Goal: Task Accomplishment & Management: Use online tool/utility

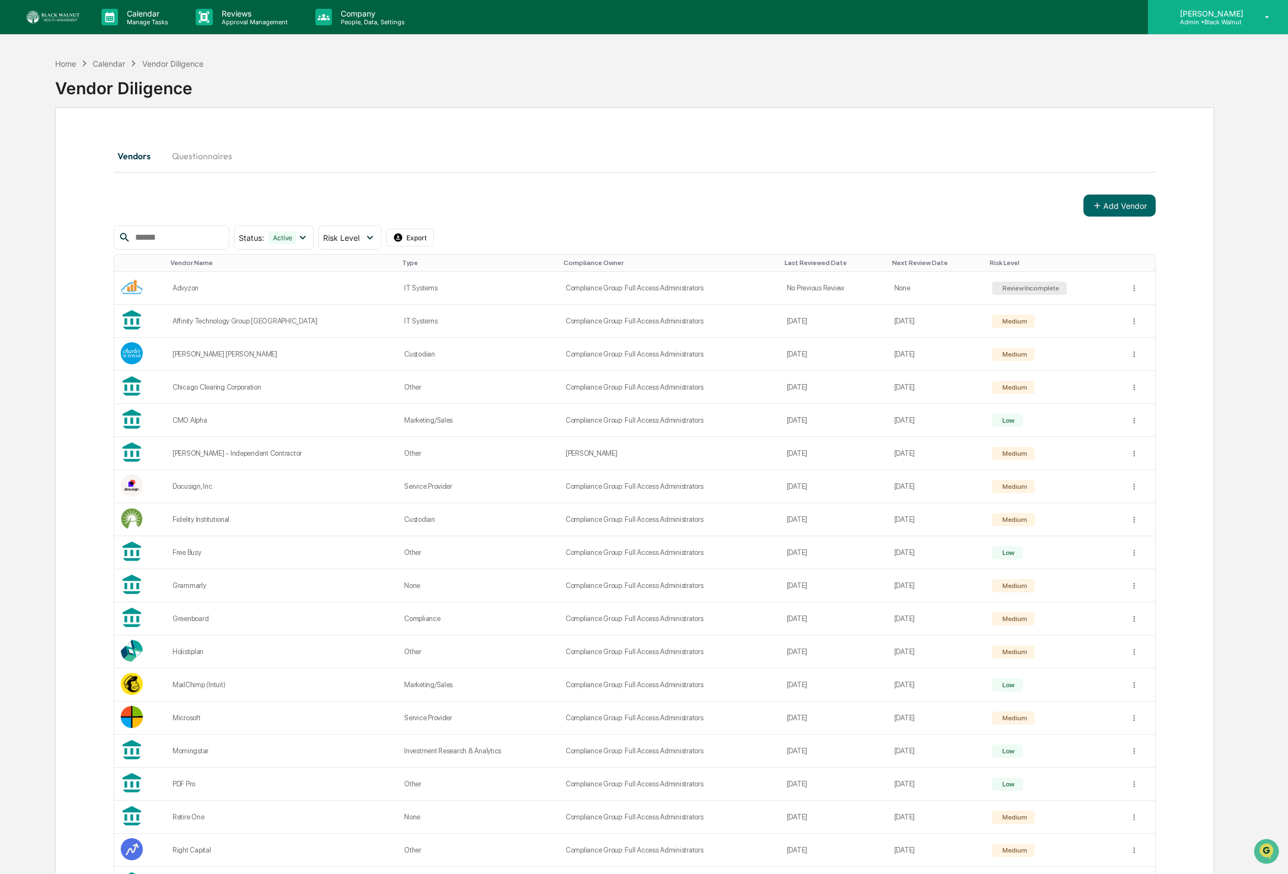
click at [1215, 21] on p "Admin • Black Walnut" at bounding box center [1210, 22] width 78 height 8
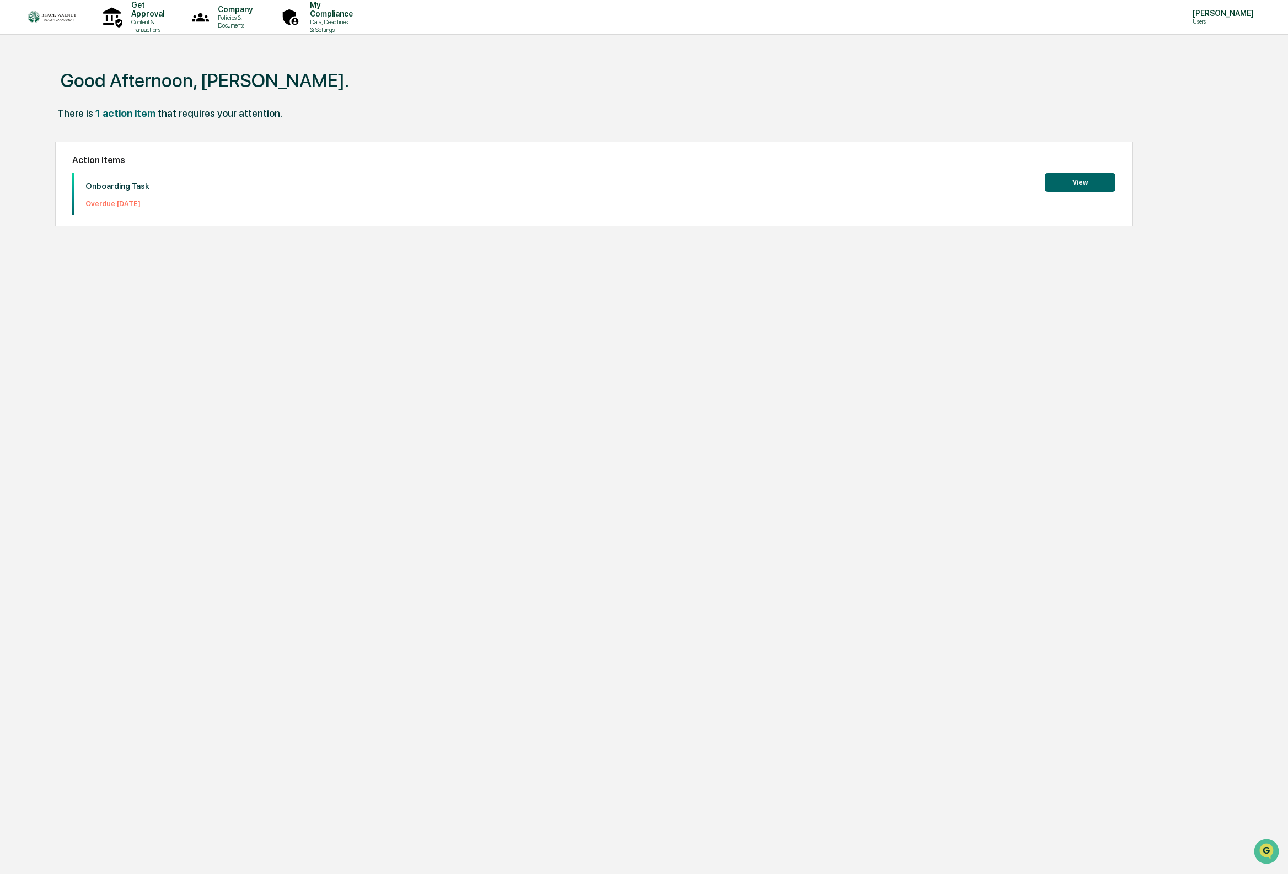
click at [26, 22] on img at bounding box center [52, 17] width 53 height 14
click at [134, 13] on p "Get Approval" at bounding box center [145, 10] width 47 height 18
click at [254, 23] on p "Policies & Documents" at bounding box center [233, 21] width 49 height 15
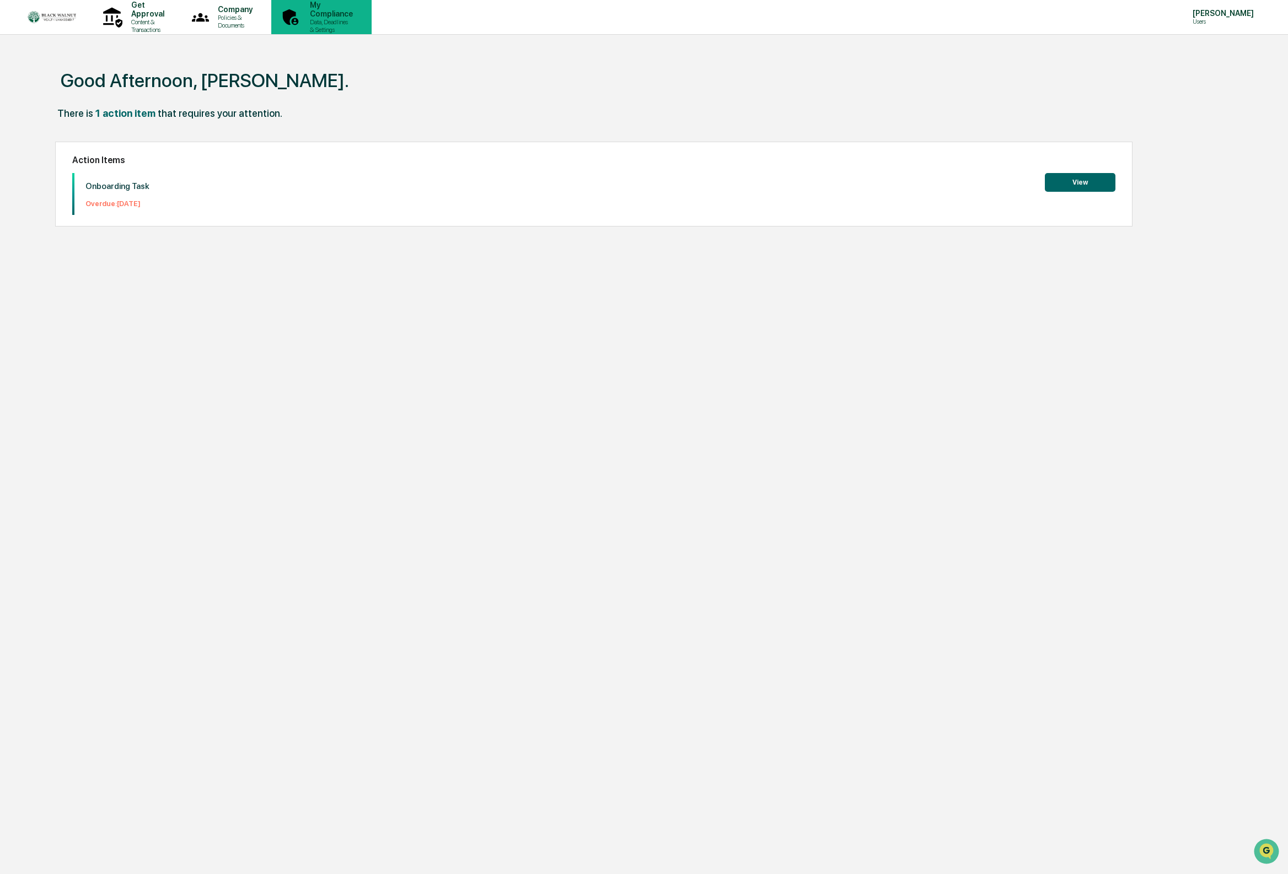
click at [358, 21] on p "Data, Deadlines & Settings" at bounding box center [329, 25] width 57 height 15
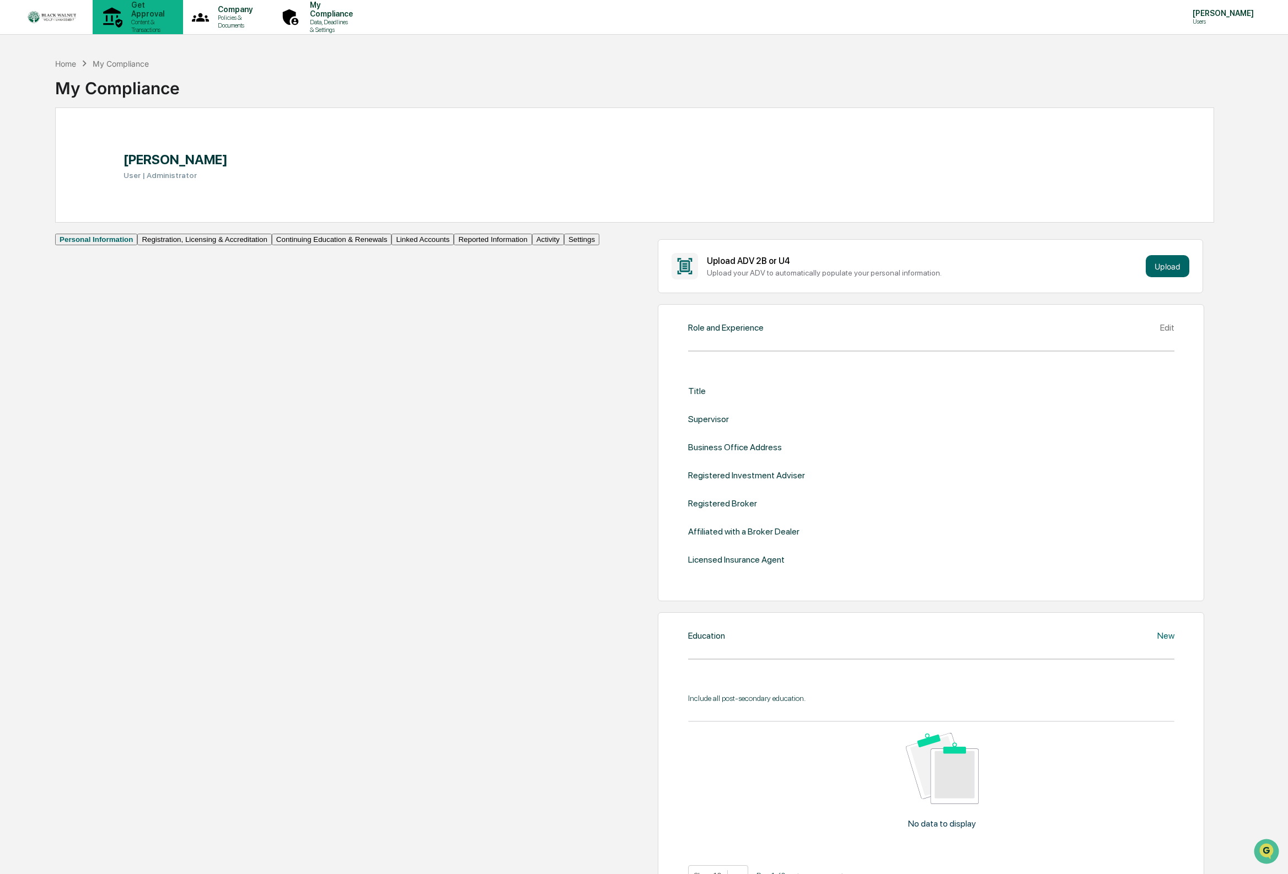
click at [154, 21] on p "Content & Transactions" at bounding box center [145, 25] width 47 height 15
click at [67, 49] on div "Get Approval Content & Transactions Company Policies & Documents My Compliance …" at bounding box center [644, 704] width 1288 height 1409
click at [61, 59] on div "Home" at bounding box center [65, 63] width 21 height 9
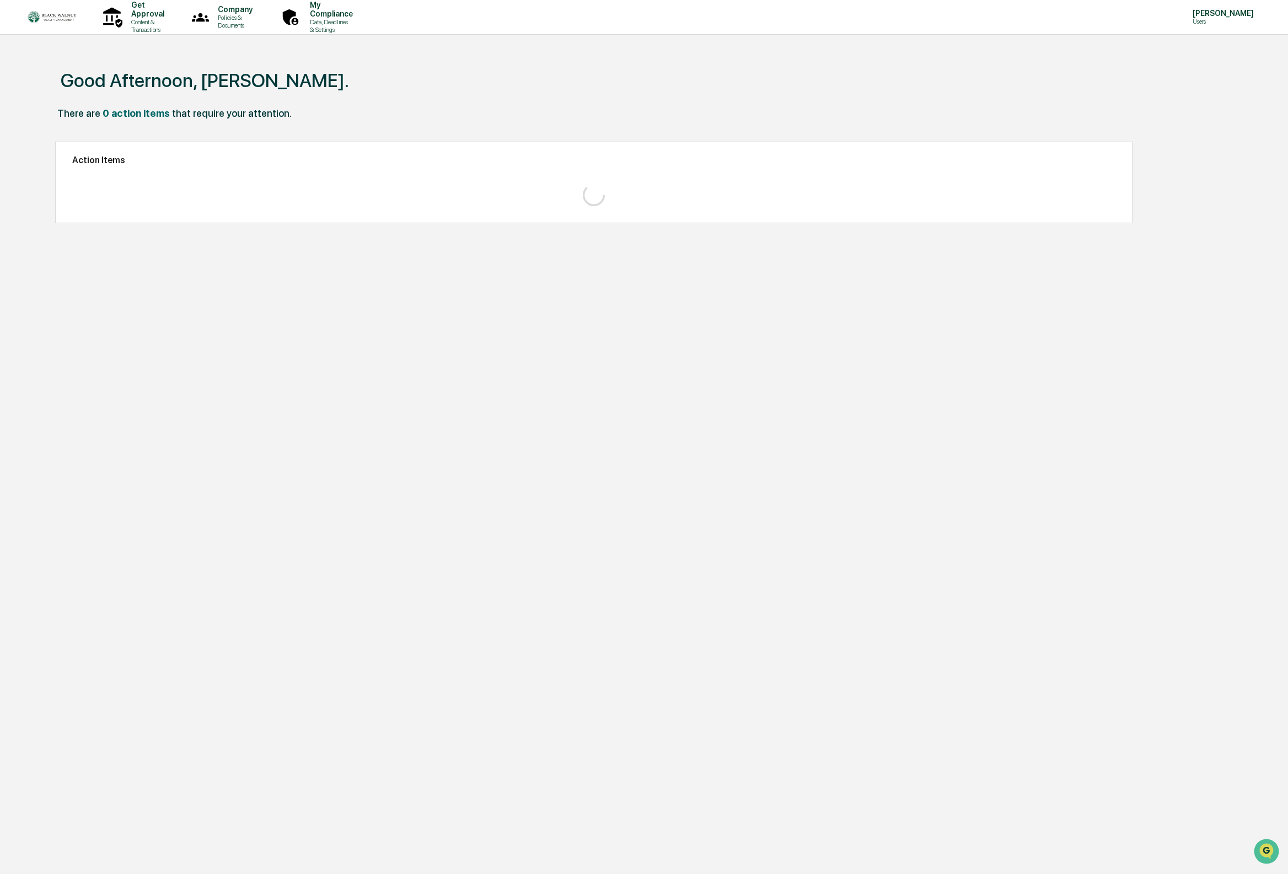
click at [61, 60] on div "Good Afternoon, [PERSON_NAME]." at bounding box center [634, 79] width 1159 height 55
click at [358, 19] on p "Data, Deadlines & Settings" at bounding box center [329, 25] width 57 height 15
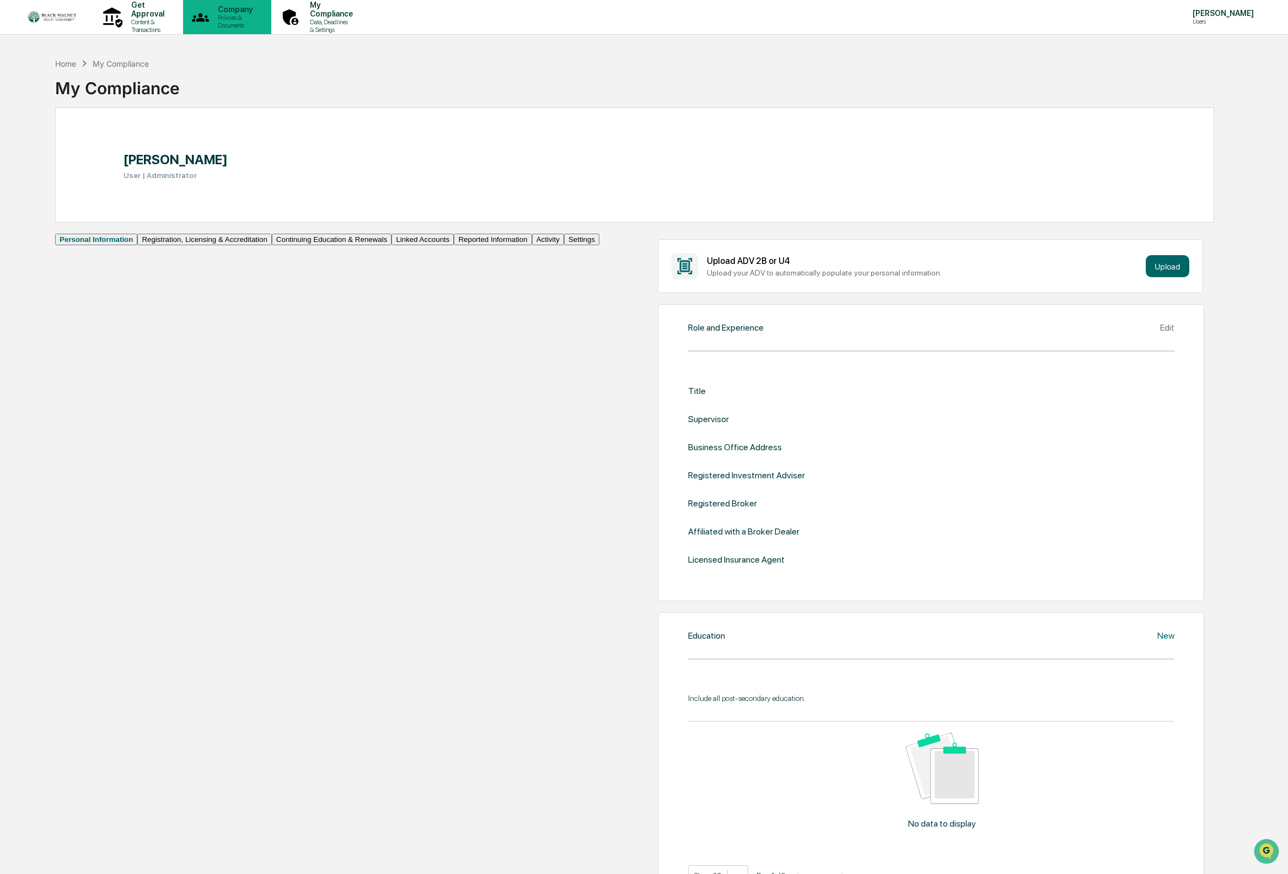
click at [258, 18] on p "Policies & Documents" at bounding box center [233, 21] width 49 height 15
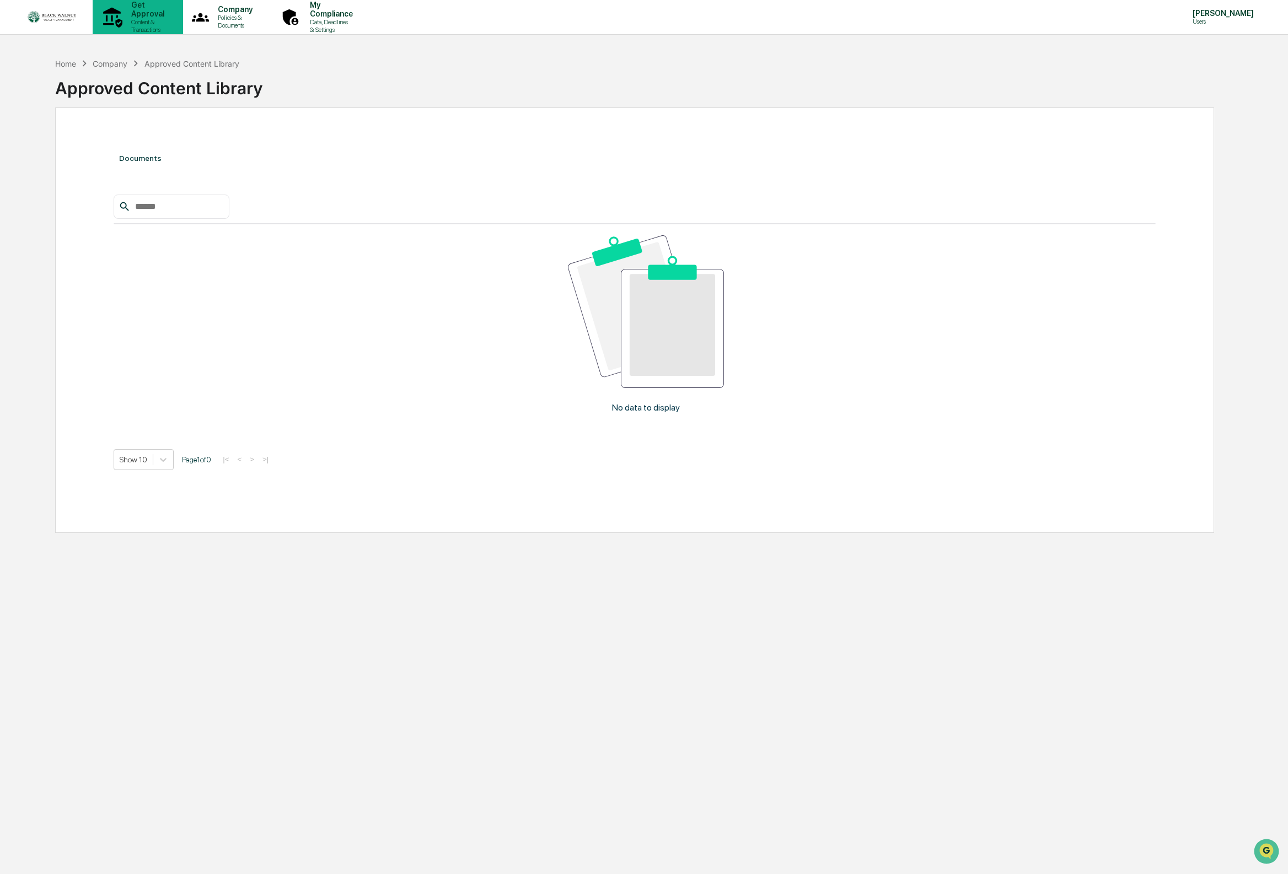
click at [133, 12] on p "Get Approval" at bounding box center [145, 10] width 47 height 18
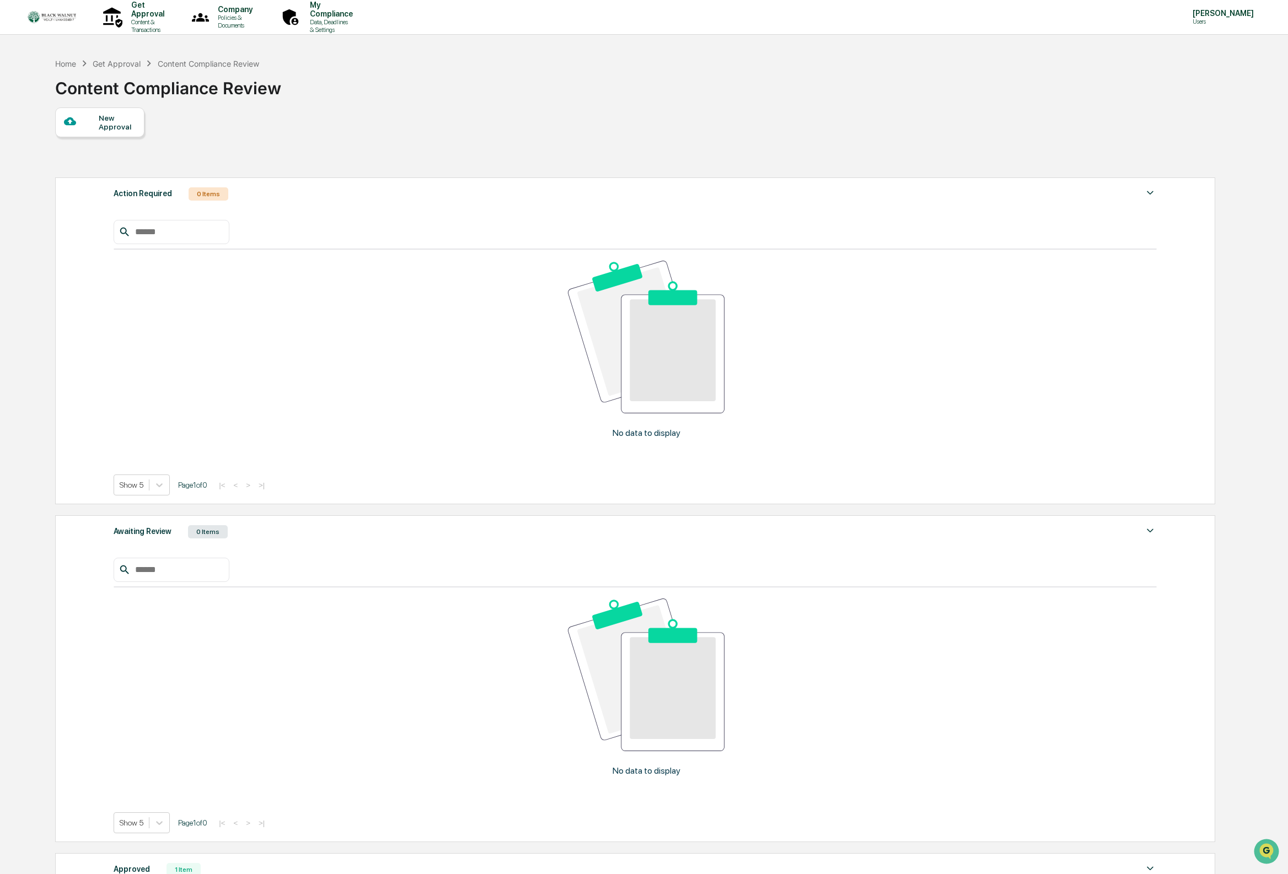
click at [91, 119] on div at bounding box center [81, 122] width 35 height 14
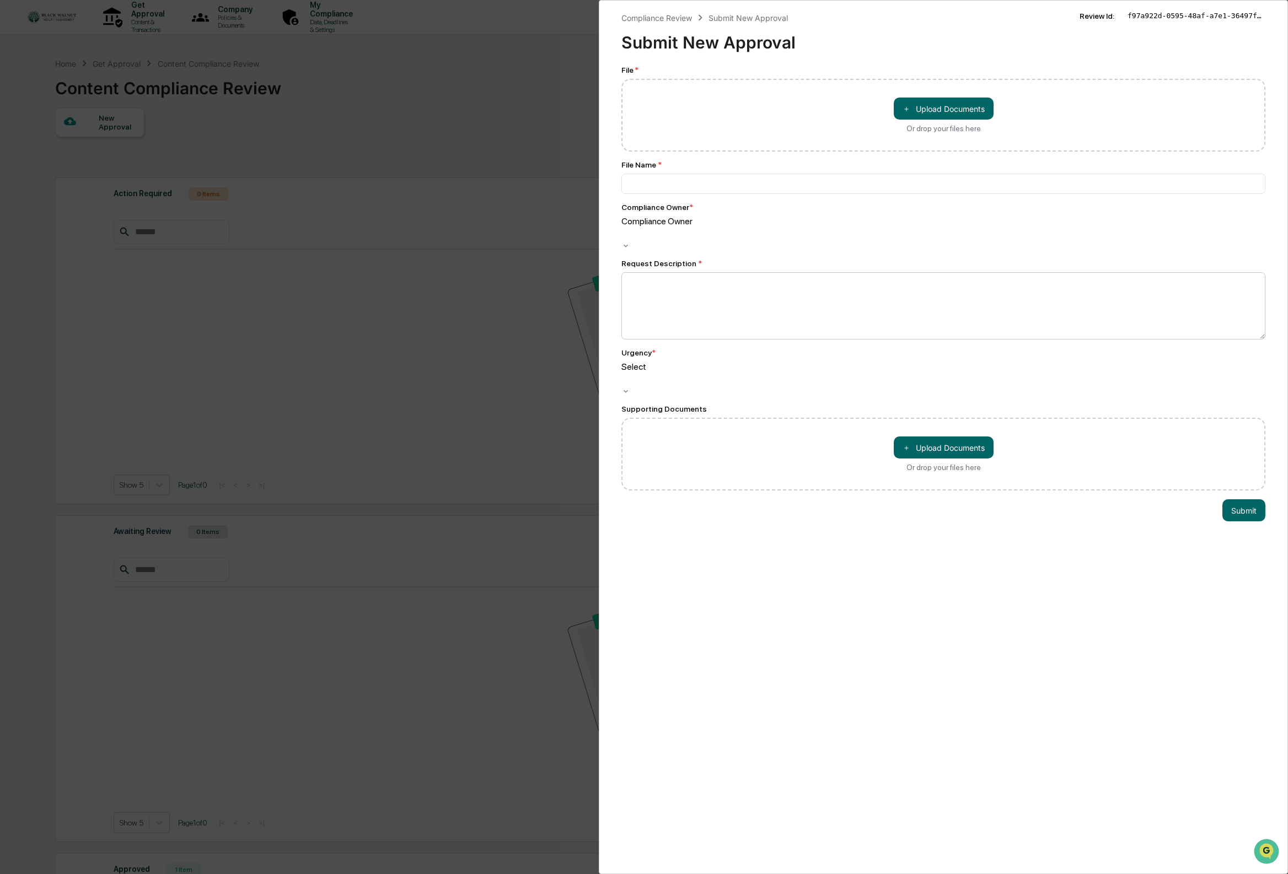
scroll to position [1, 0]
click at [725, 287] on textarea at bounding box center [943, 305] width 644 height 67
click at [455, 401] on div "Compliance Review Submit New Approval Submit New Approval Review Id: f97a922d-0…" at bounding box center [644, 437] width 1288 height 874
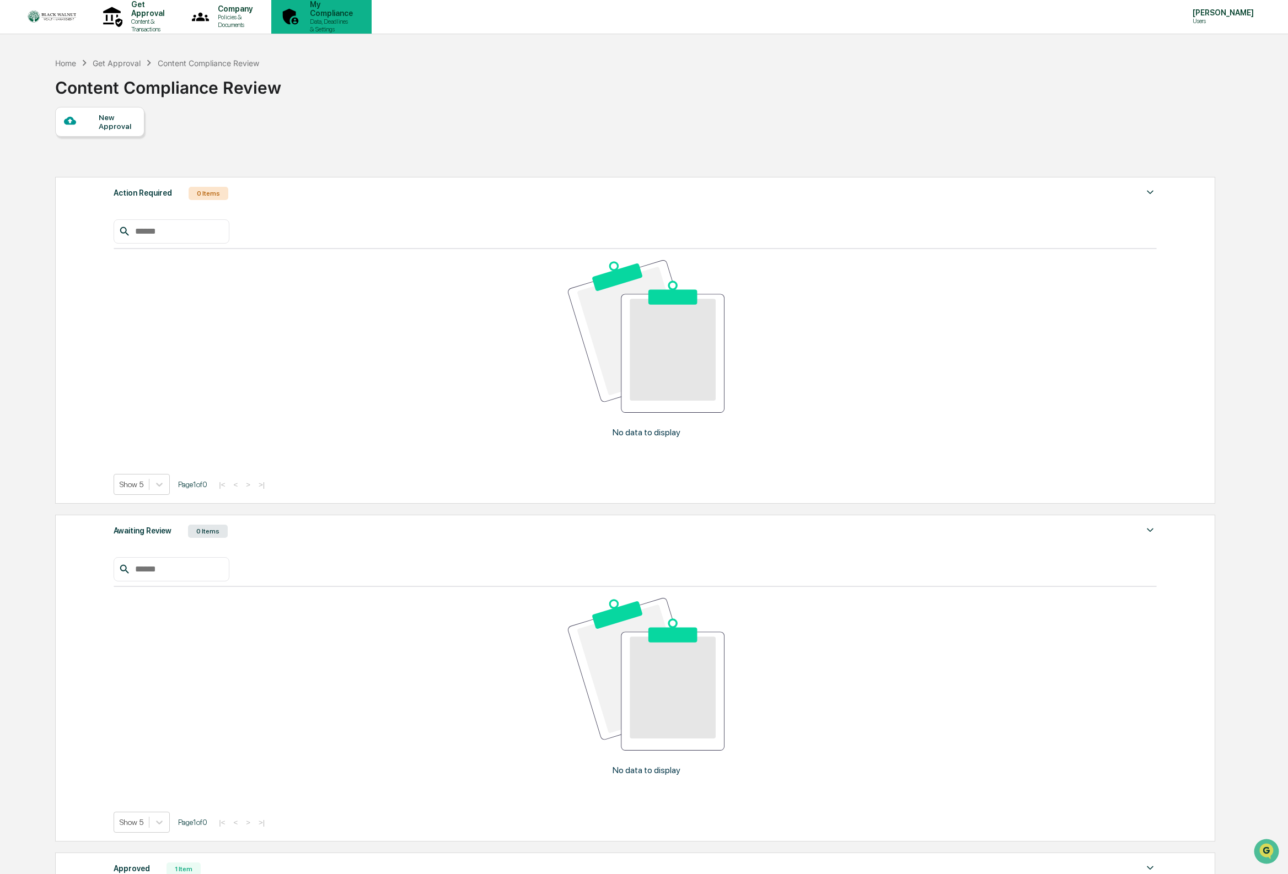
click at [358, 19] on p "Data, Deadlines & Settings" at bounding box center [329, 25] width 57 height 15
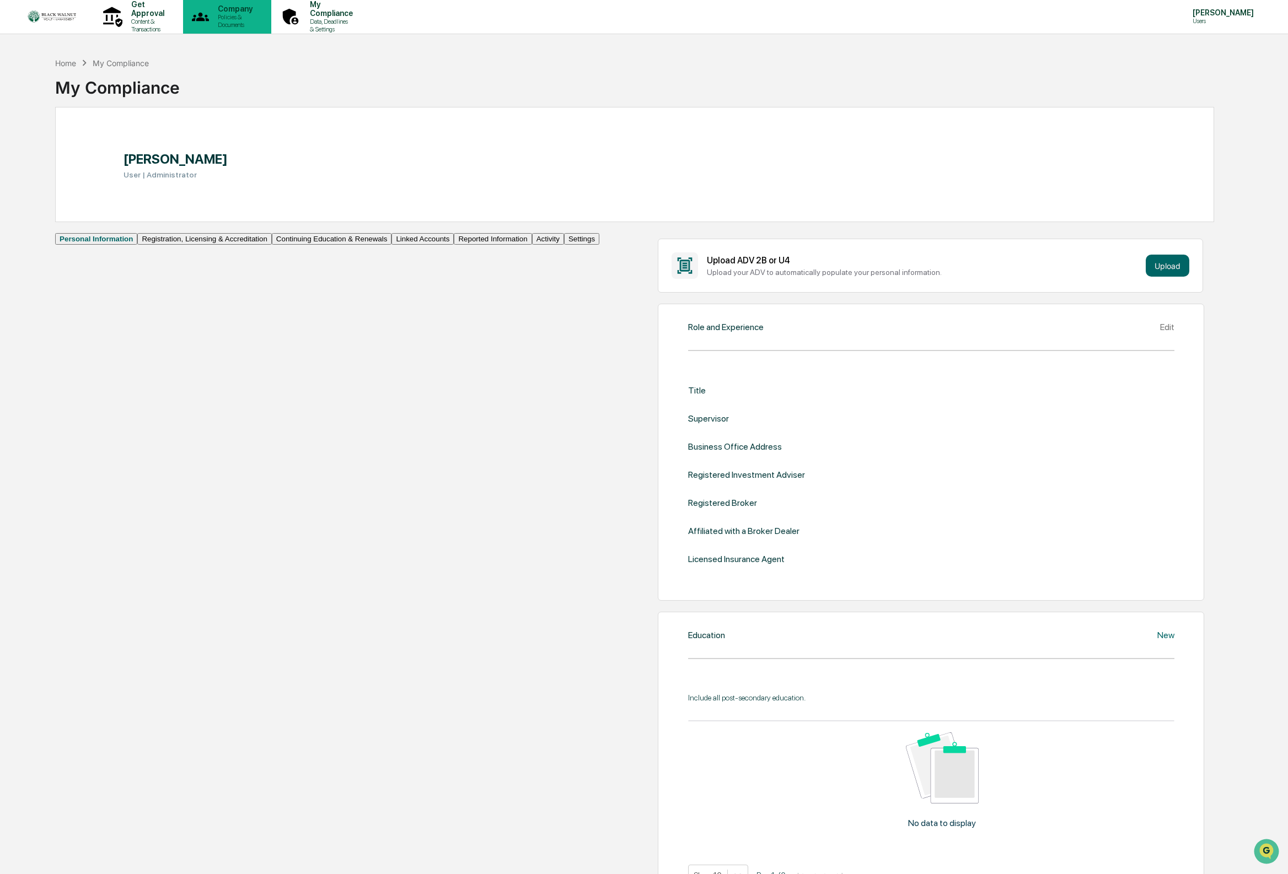
click at [258, 21] on p "Policies & Documents" at bounding box center [233, 20] width 49 height 15
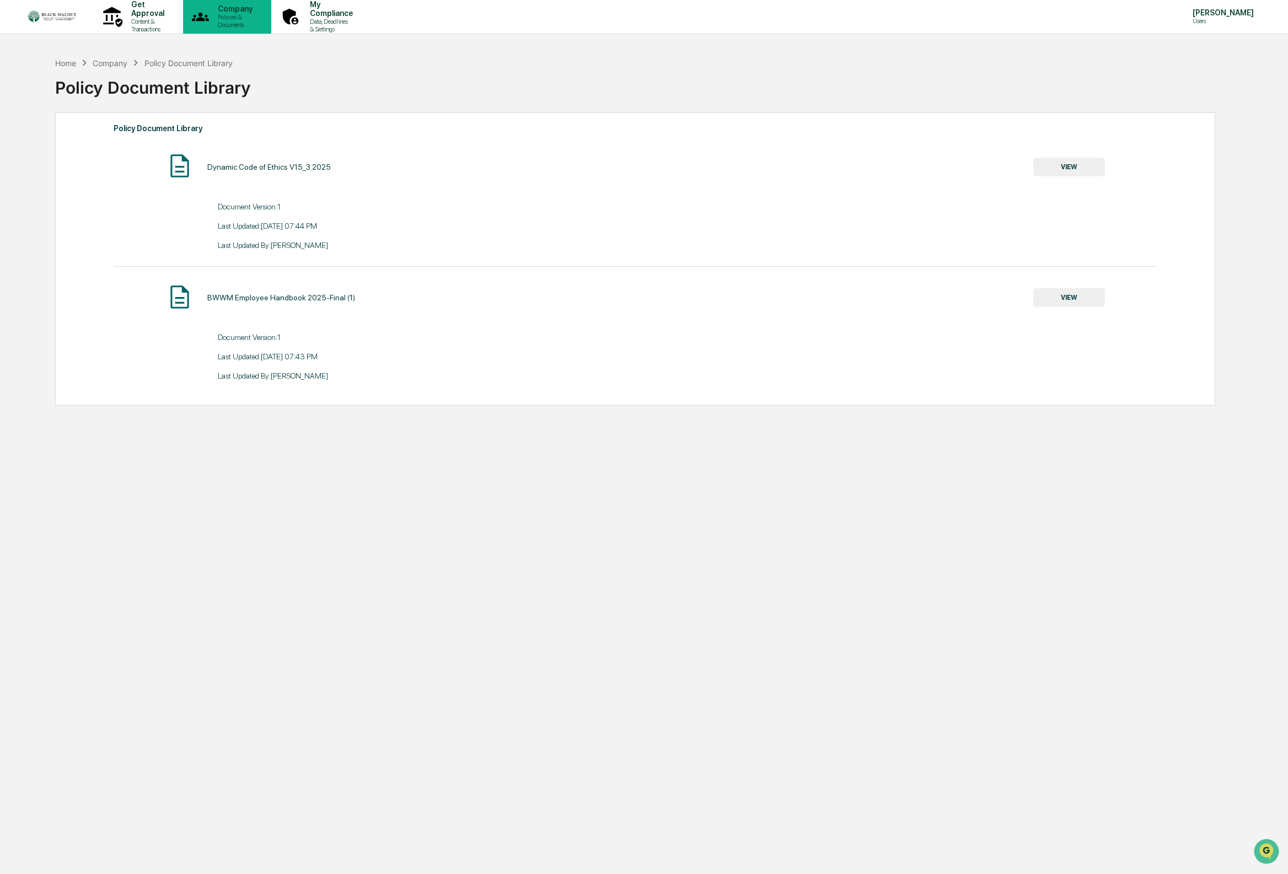
click at [258, 13] on p "Company" at bounding box center [233, 8] width 49 height 9
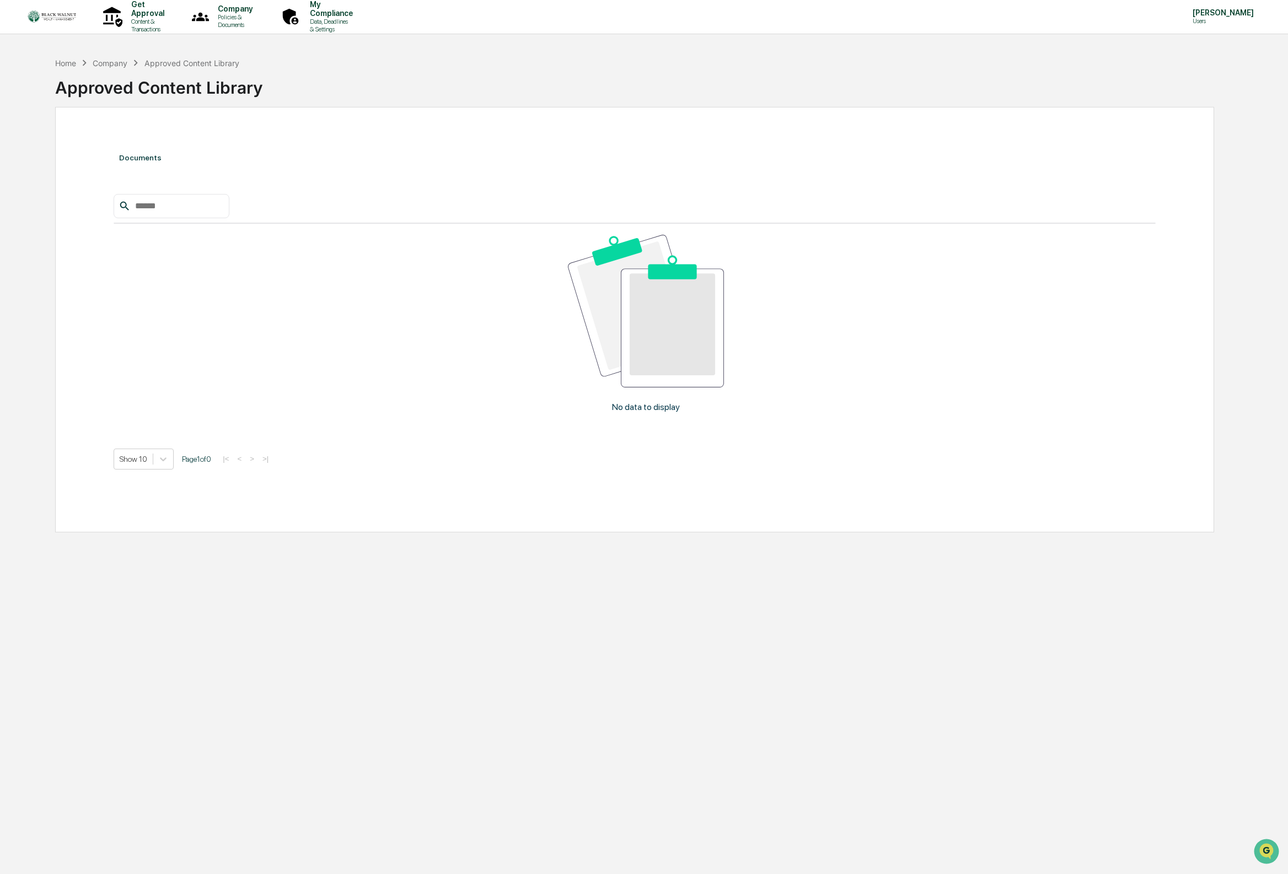
click at [204, 64] on div "Approved Content Library" at bounding box center [191, 62] width 95 height 9
click at [301, 10] on icon at bounding box center [290, 16] width 21 height 21
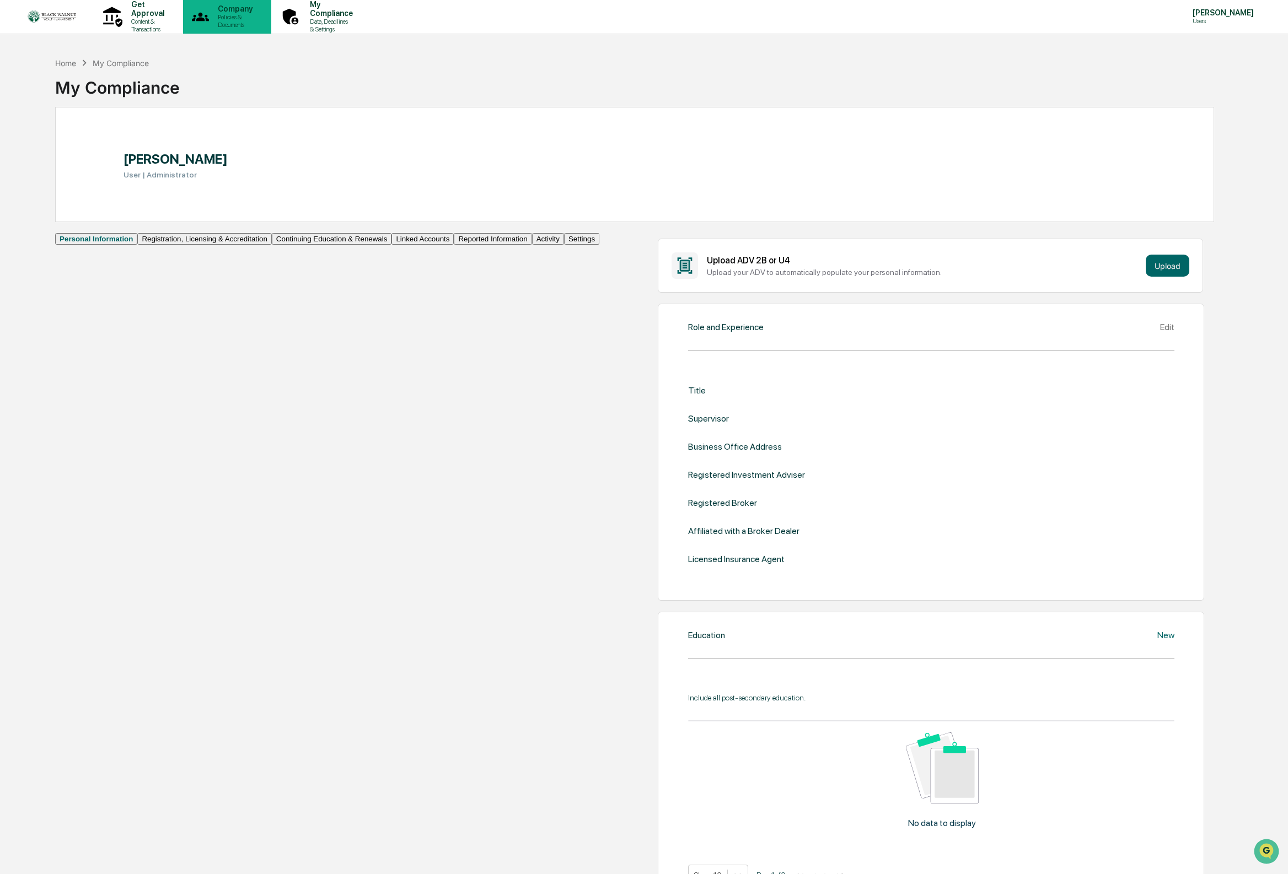
click at [257, 20] on p "Policies & Documents" at bounding box center [233, 20] width 49 height 15
click at [153, 7] on div "Get Approval Content & Transactions" at bounding box center [136, 16] width 79 height 34
drag, startPoint x: 289, startPoint y: 94, endPoint x: 140, endPoint y: 50, distance: 155.6
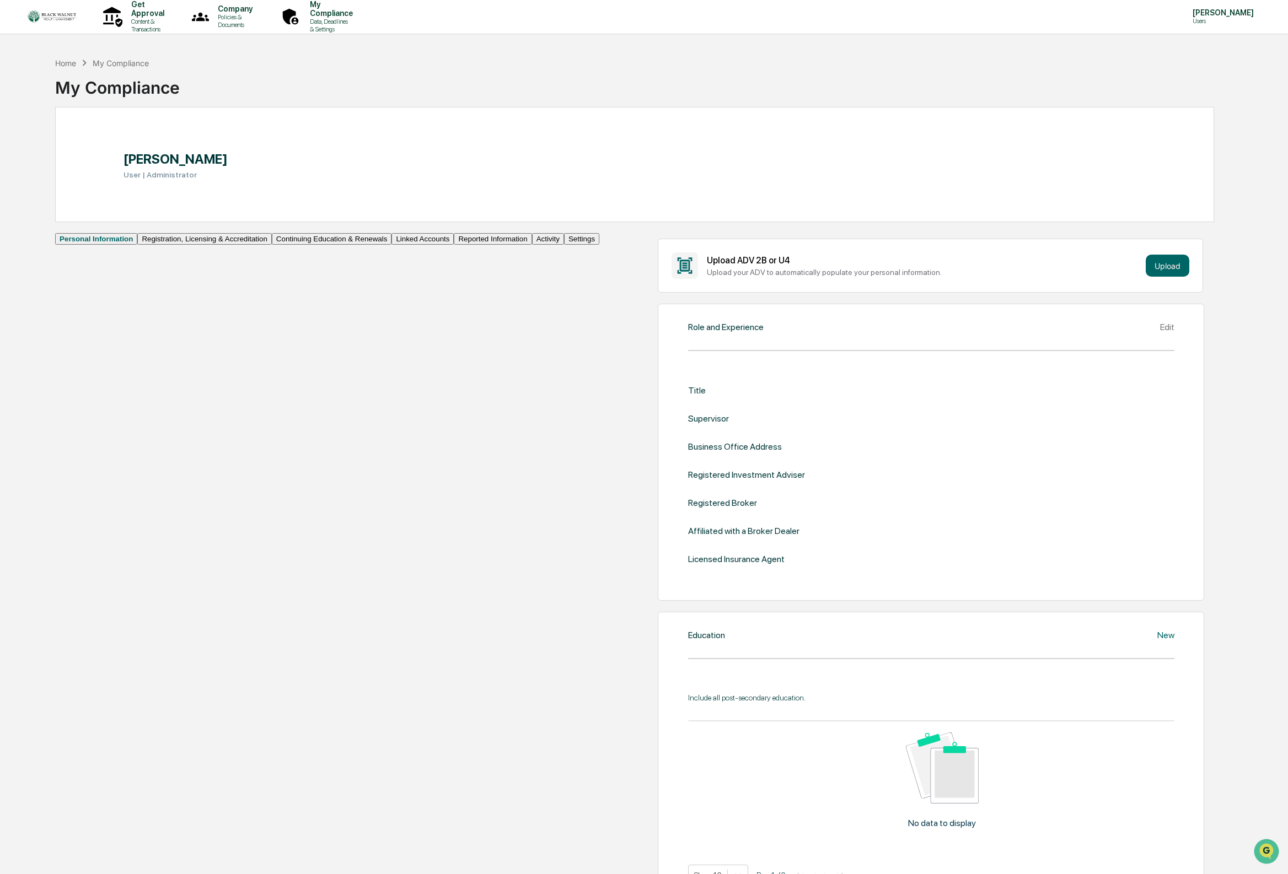
click at [72, 20] on img at bounding box center [52, 16] width 53 height 14
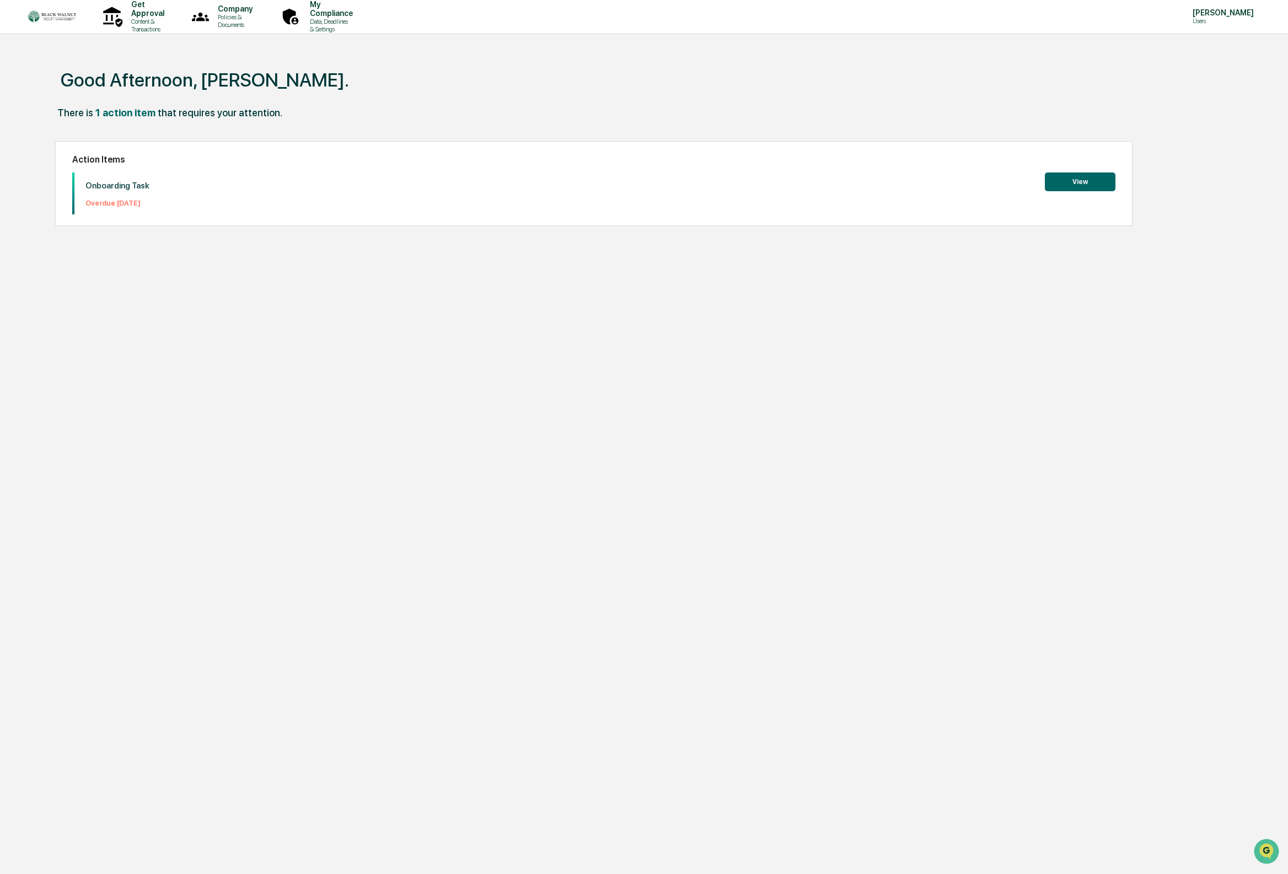
click at [616, 86] on div "Good Afternoon, [PERSON_NAME]." at bounding box center [634, 79] width 1159 height 55
click at [1229, 23] on p "Users" at bounding box center [1221, 21] width 76 height 8
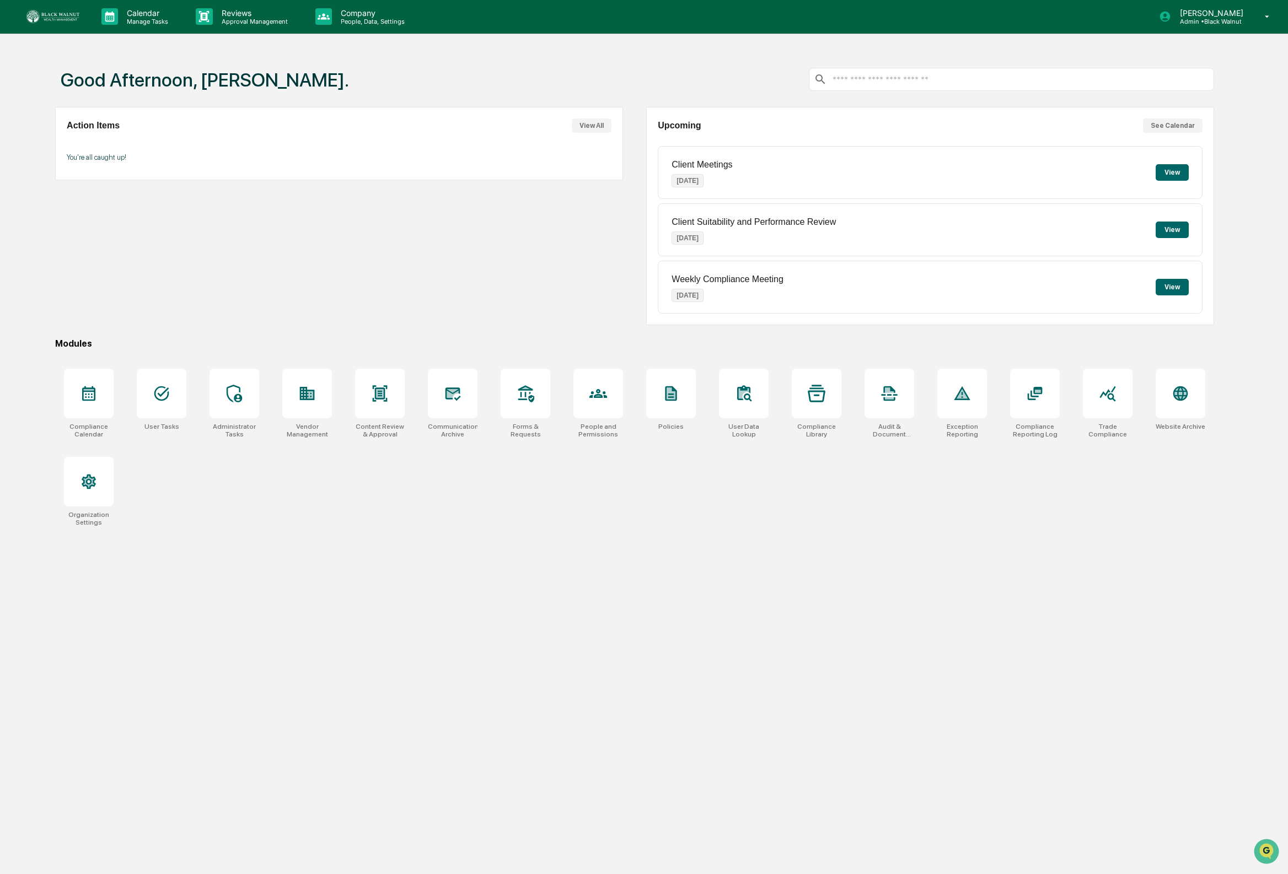
drag, startPoint x: 596, startPoint y: 260, endPoint x: 586, endPoint y: 256, distance: 11.0
click at [596, 260] on div "Action Items View All You're all caught up!" at bounding box center [339, 216] width 568 height 218
click at [133, 10] on p "Calendar" at bounding box center [146, 12] width 56 height 9
click at [246, 19] on p "Approval Management" at bounding box center [253, 22] width 80 height 8
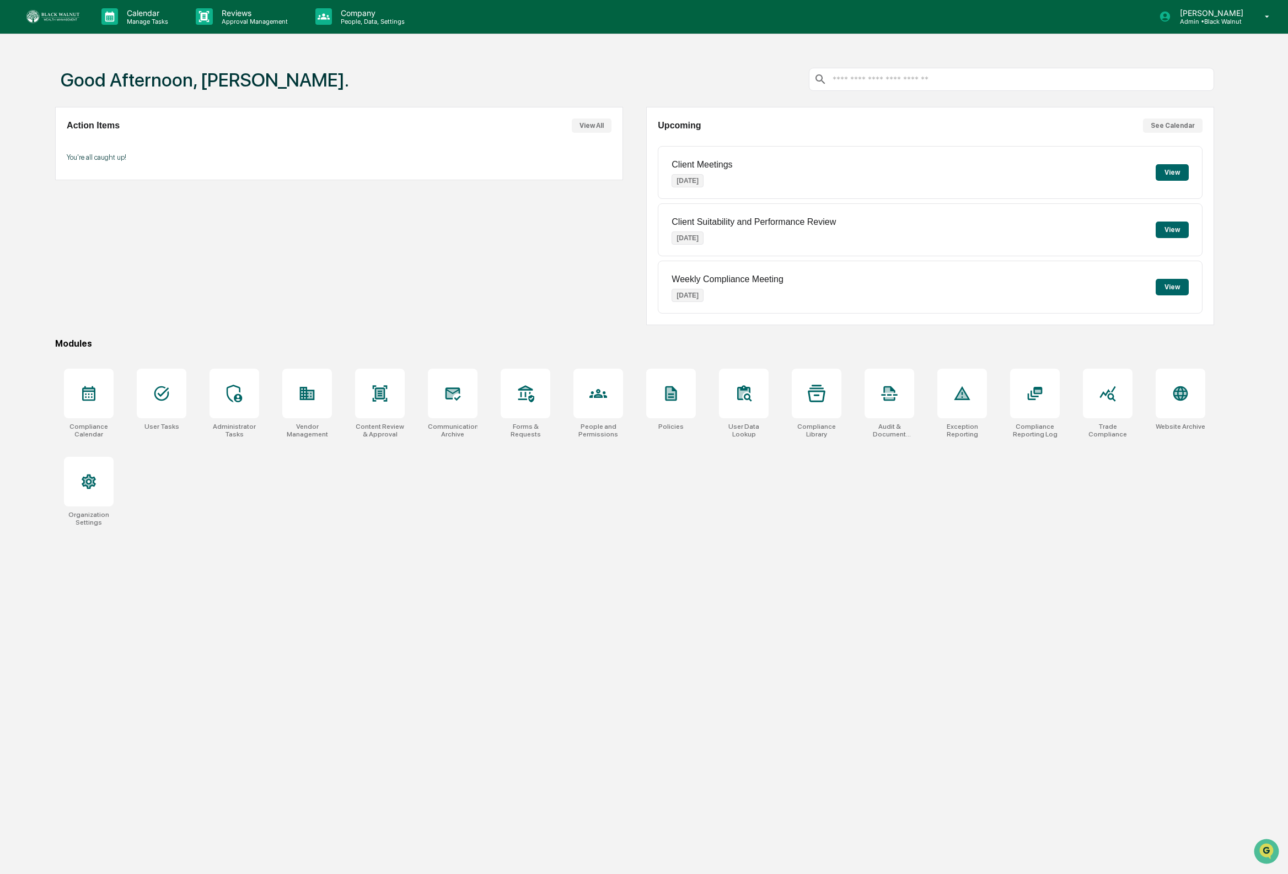
click at [259, 23] on p "Approval Management" at bounding box center [253, 22] width 80 height 8
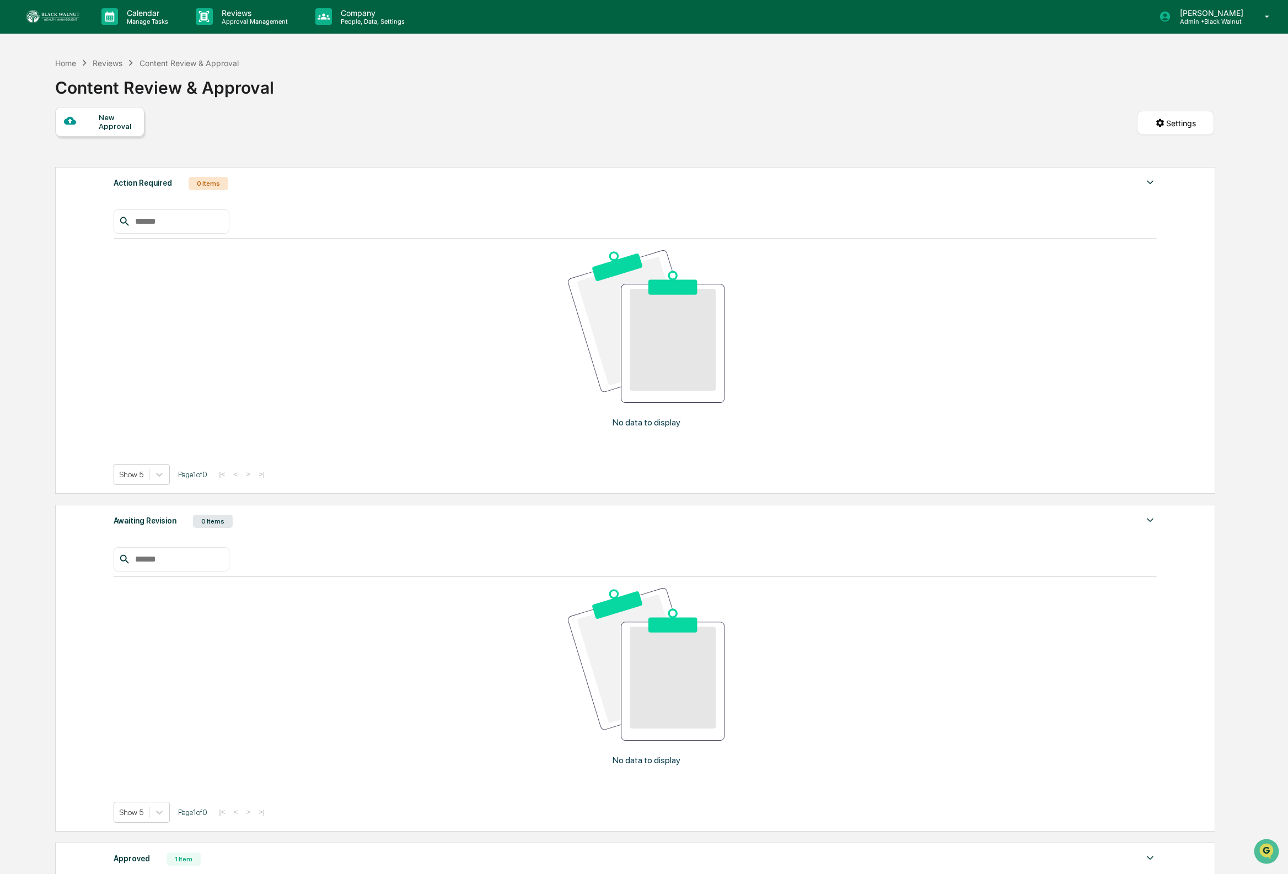
click at [236, 71] on div "Content Review & Approval" at bounding box center [164, 83] width 219 height 29
click at [51, 17] on img at bounding box center [52, 16] width 53 height 13
